Goal: Task Accomplishment & Management: Use online tool/utility

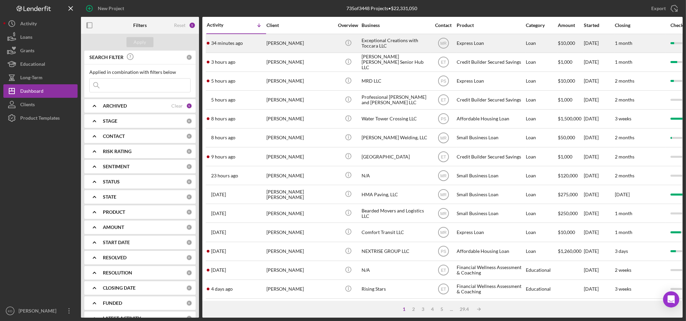
click at [295, 39] on div "[PERSON_NAME]" at bounding box center [301, 43] width 68 height 18
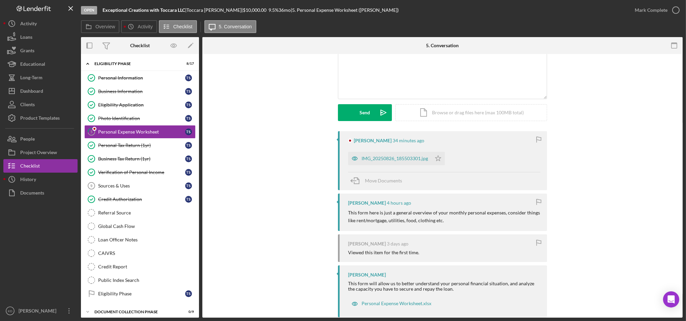
scroll to position [55, 0]
click at [391, 158] on div "IMG_20250826_185503301.jpg" at bounding box center [395, 158] width 66 height 5
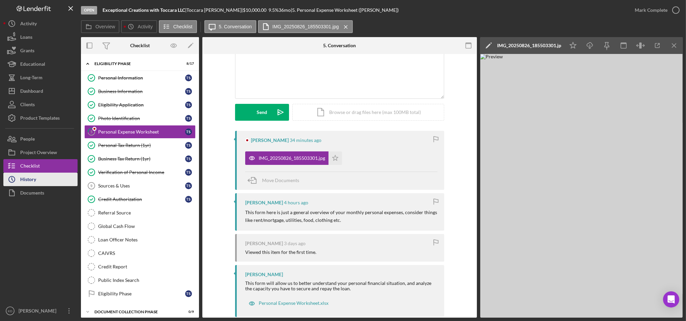
click at [33, 183] on div "History" at bounding box center [28, 180] width 16 height 15
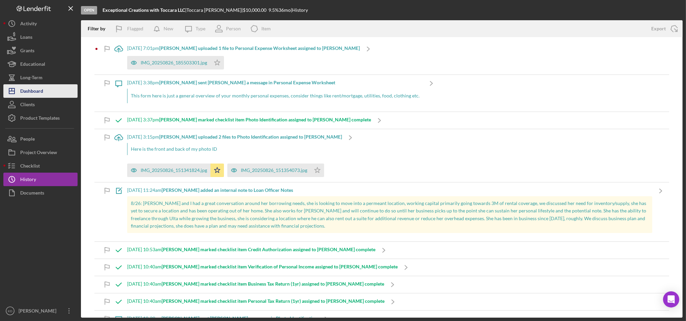
click at [19, 90] on icon "Icon/Dashboard" at bounding box center [11, 91] width 17 height 17
